Goal: Entertainment & Leisure: Consume media (video, audio)

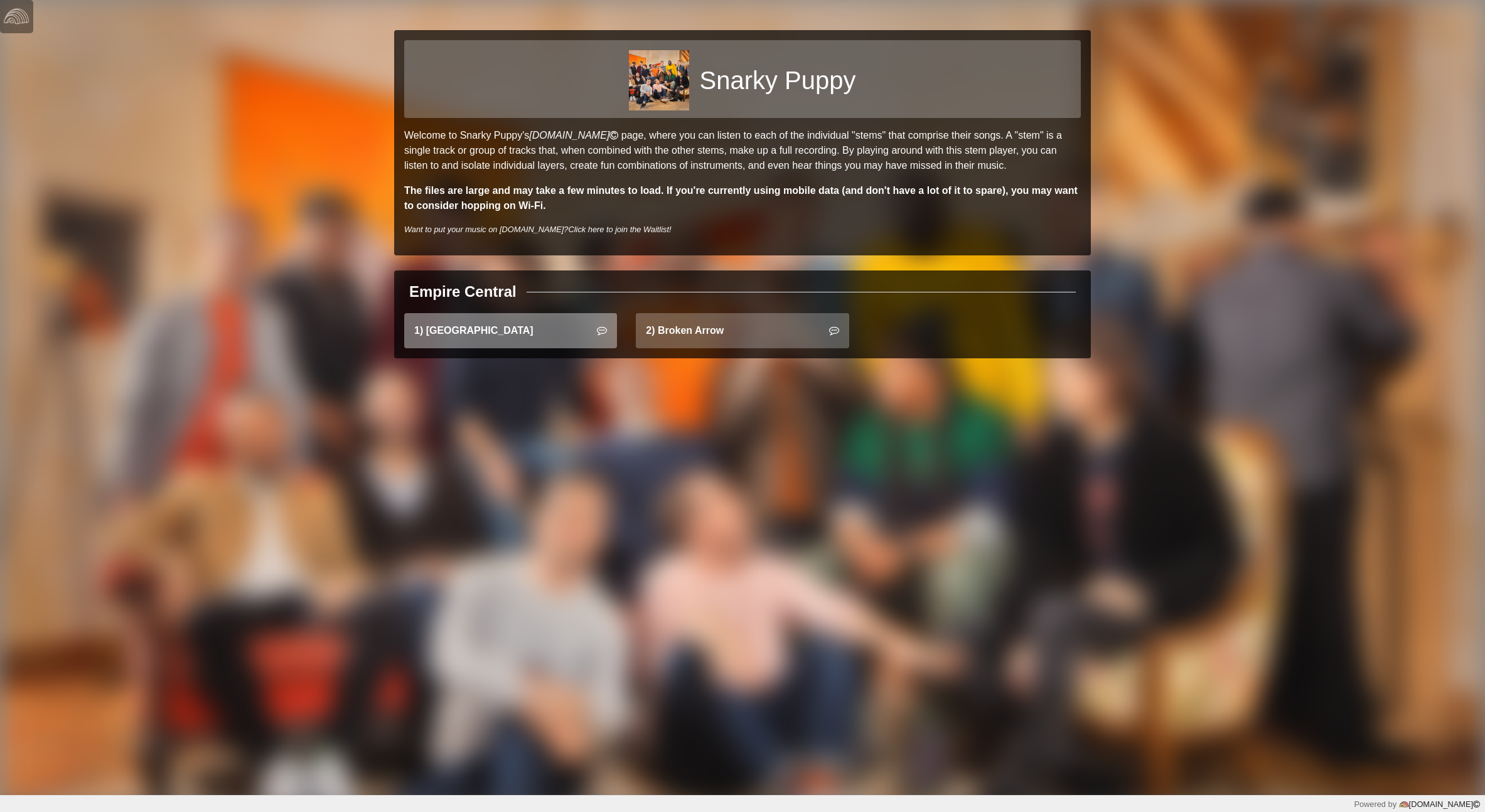
click at [481, 336] on link "1) [GEOGRAPHIC_DATA]" at bounding box center [511, 330] width 213 height 36
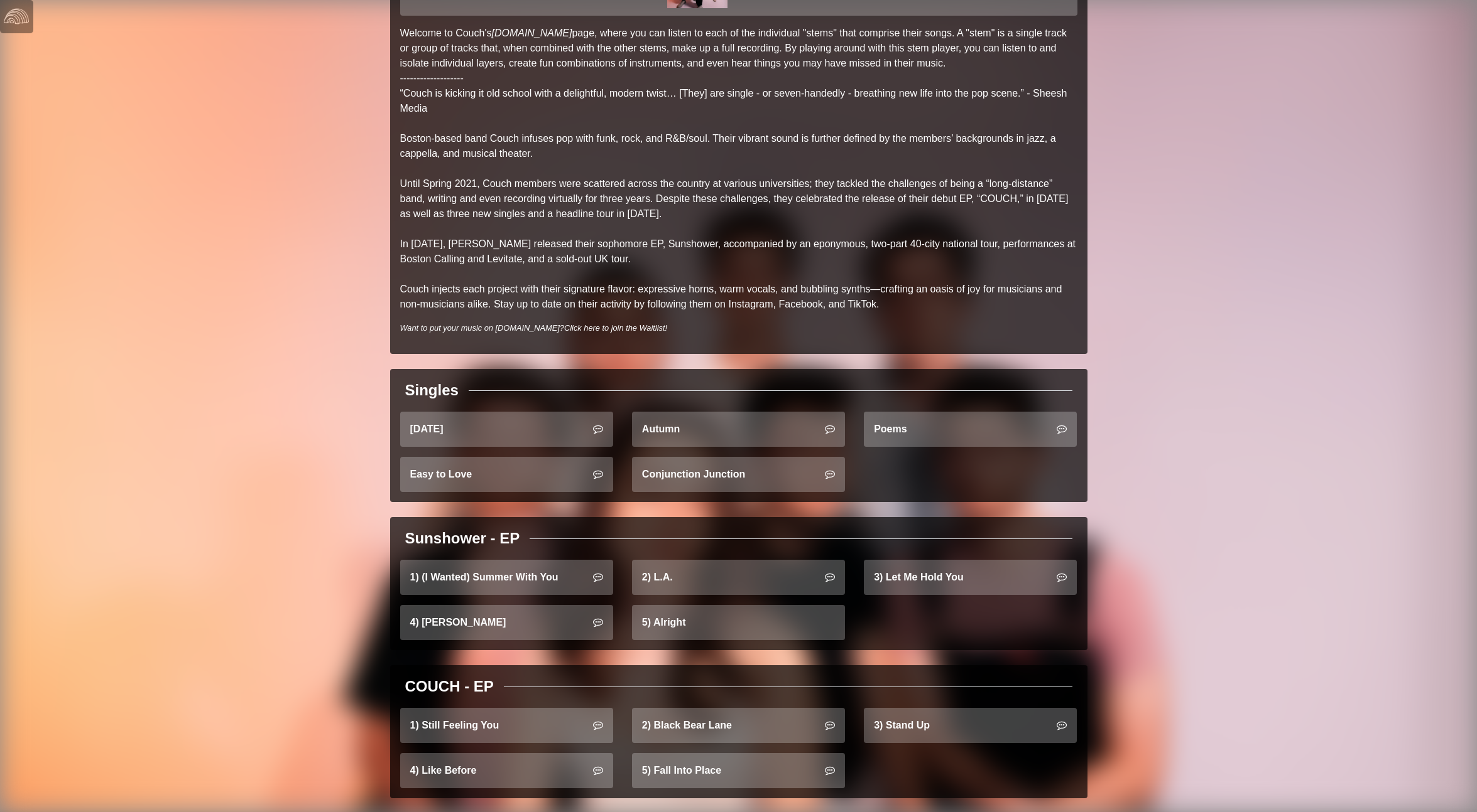
scroll to position [121, 0]
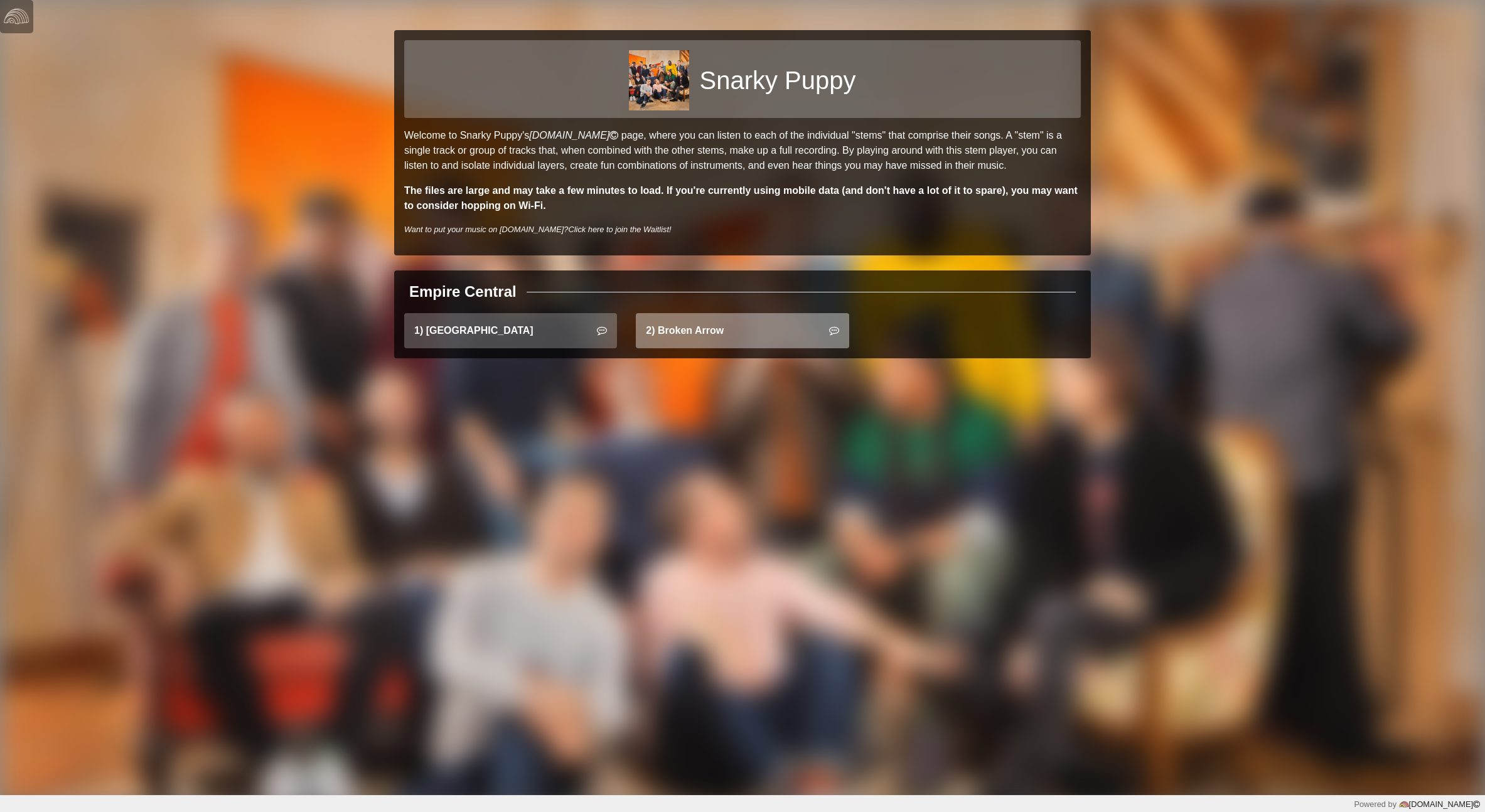
click at [777, 323] on link "2) Broken Arrow" at bounding box center [743, 330] width 213 height 36
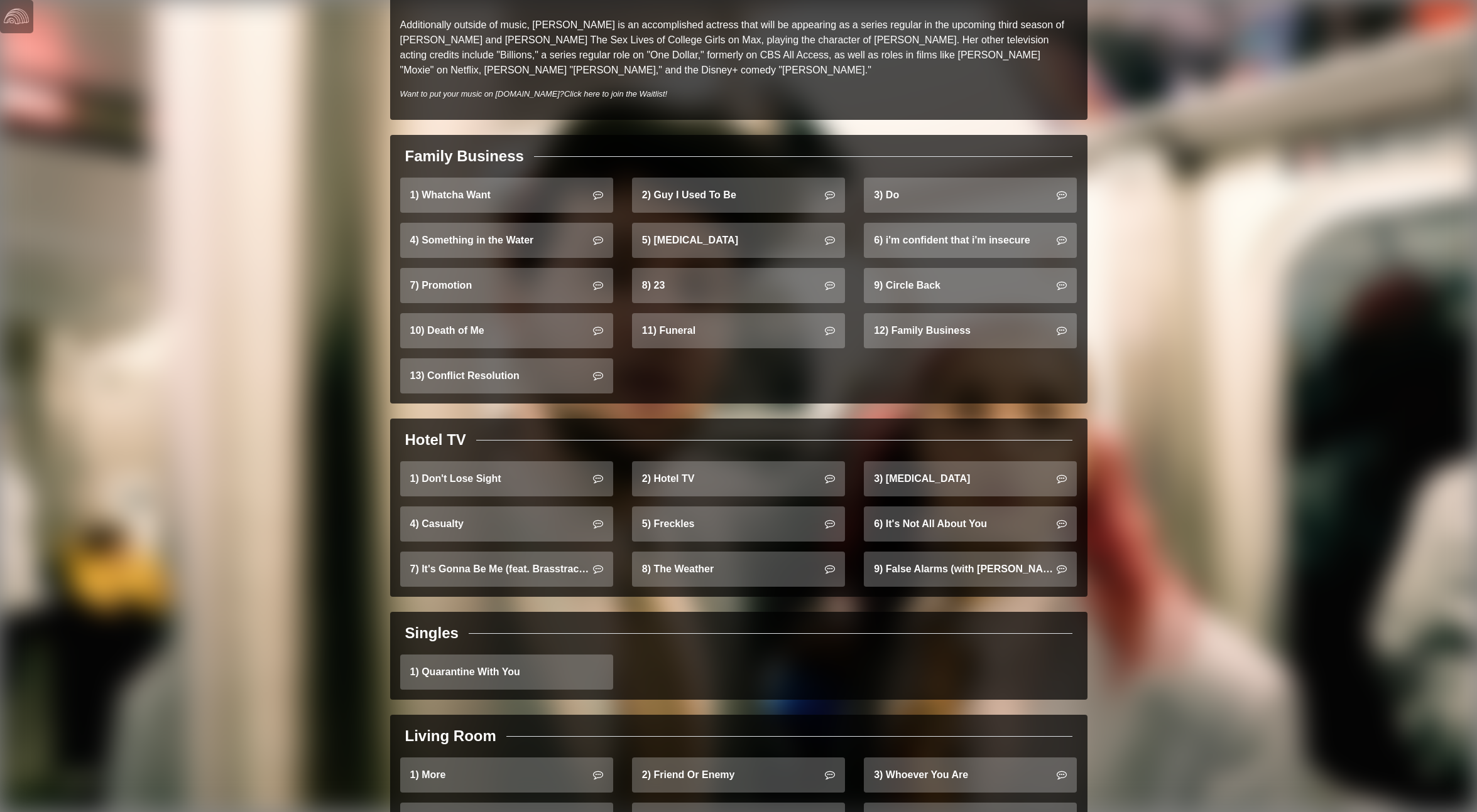
scroll to position [660, 0]
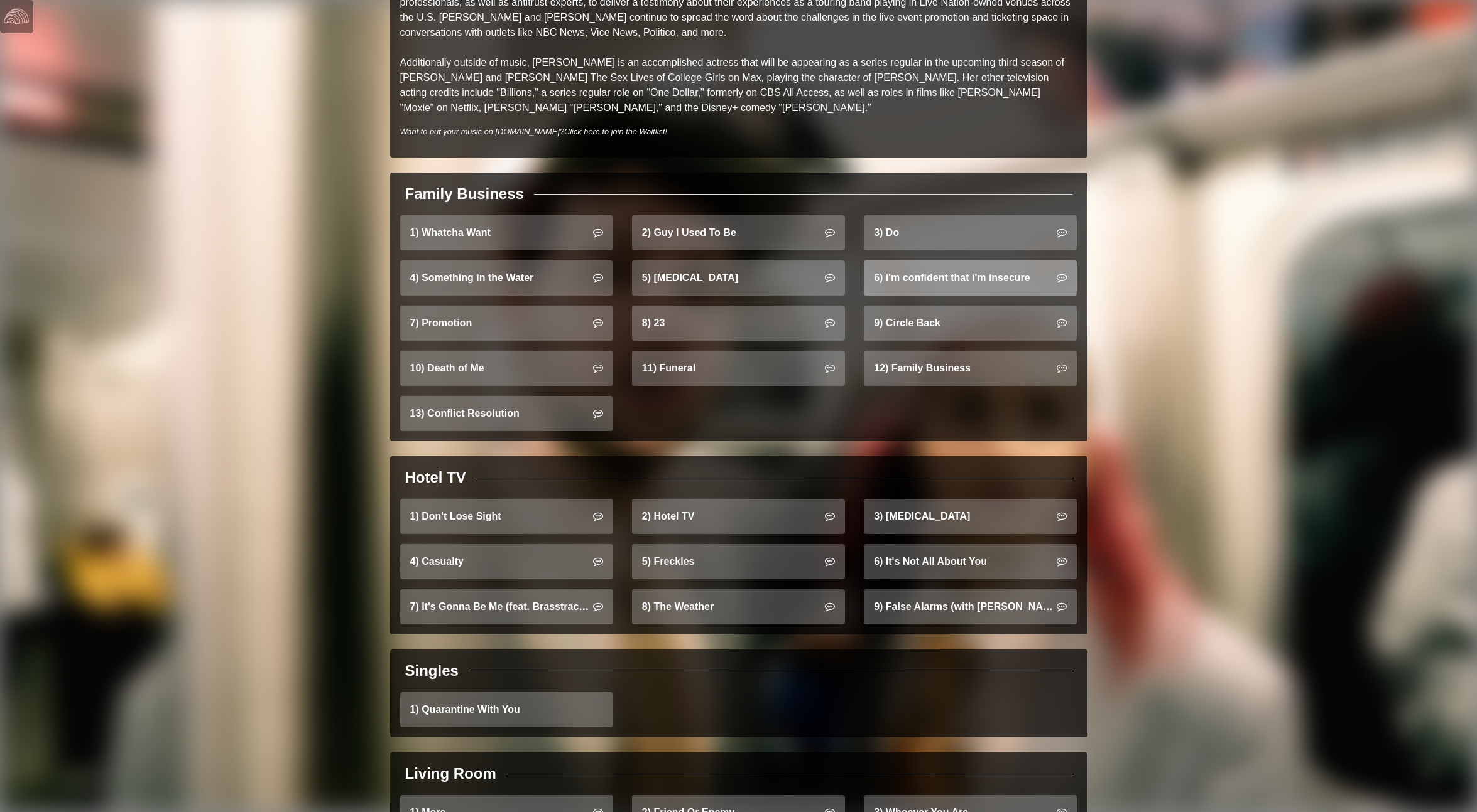
click at [921, 264] on link "6) i'm confident that i'm insecure" at bounding box center [970, 277] width 213 height 36
click at [910, 215] on link "3) Do" at bounding box center [970, 232] width 213 height 36
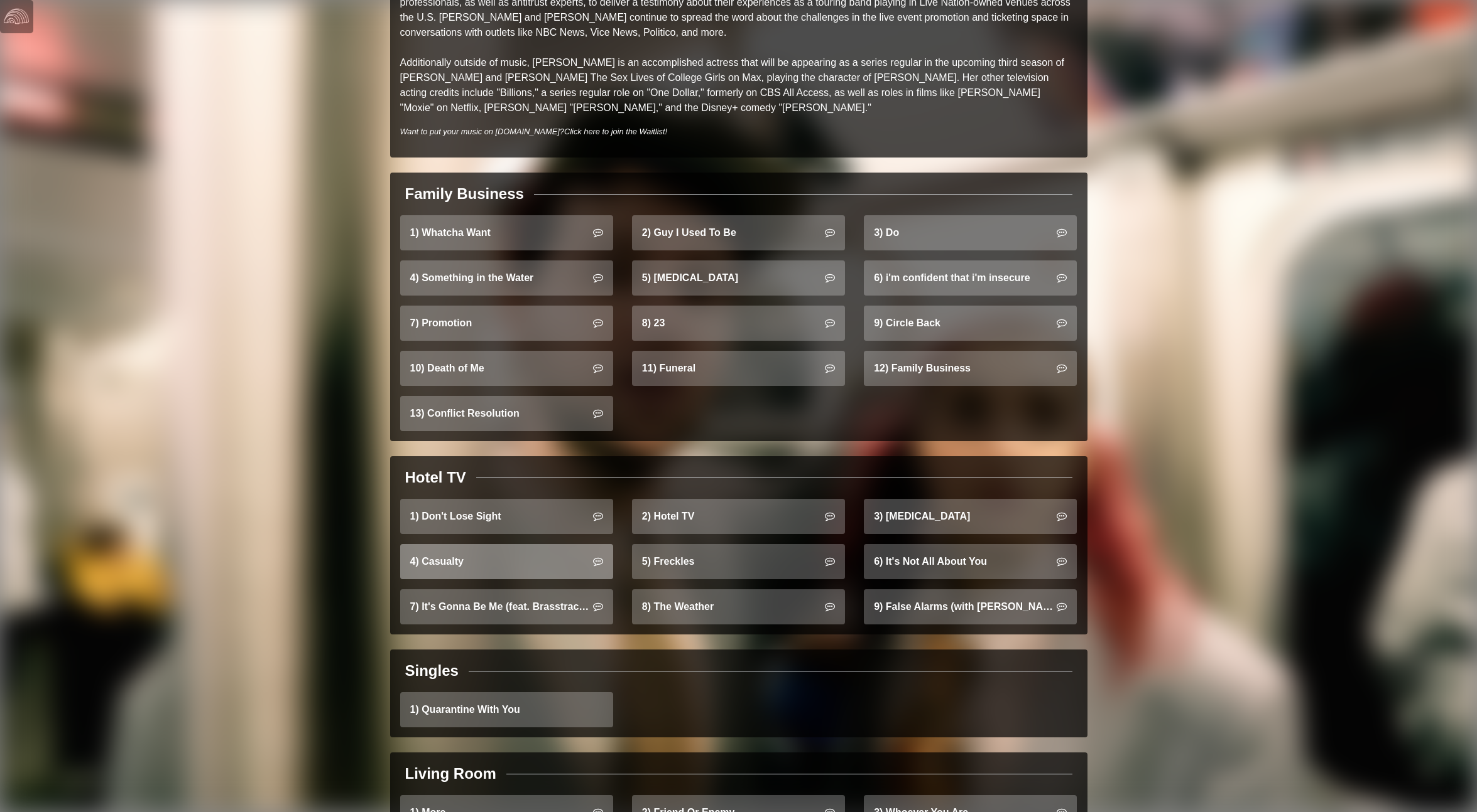
click at [467, 544] on link "4) Casualty" at bounding box center [507, 561] width 213 height 36
